Goal: Find specific page/section: Find specific page/section

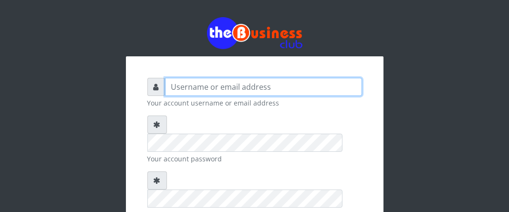
type input "Boboyen"
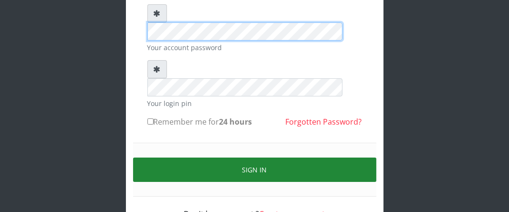
scroll to position [116, 0]
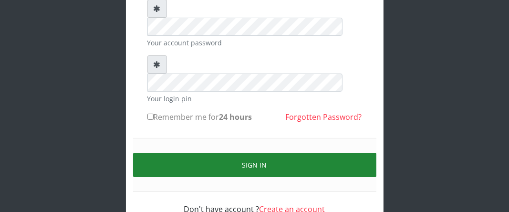
click at [233, 153] on button "Sign in" at bounding box center [254, 165] width 243 height 24
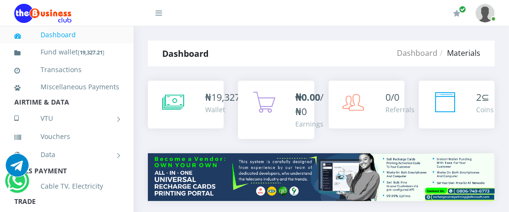
click at [453, 103] on icon at bounding box center [445, 102] width 24 height 24
click at [442, 110] on icon at bounding box center [445, 102] width 24 height 24
click at [441, 112] on icon at bounding box center [445, 102] width 24 height 24
click at [479, 97] on span "2" at bounding box center [478, 97] width 5 height 13
click at [424, 53] on link "Dashboard" at bounding box center [417, 53] width 41 height 10
